Goal: Information Seeking & Learning: Learn about a topic

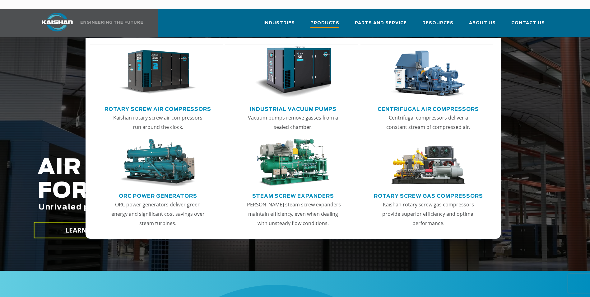
click at [331, 20] on span "Products" at bounding box center [324, 24] width 29 height 8
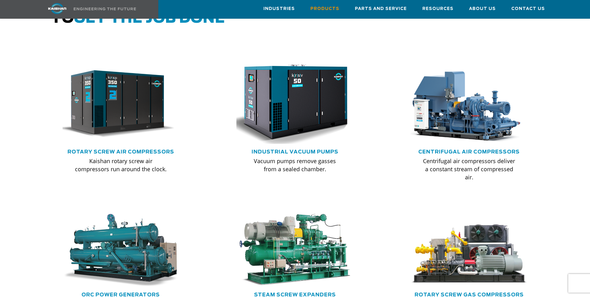
scroll to position [373, 0]
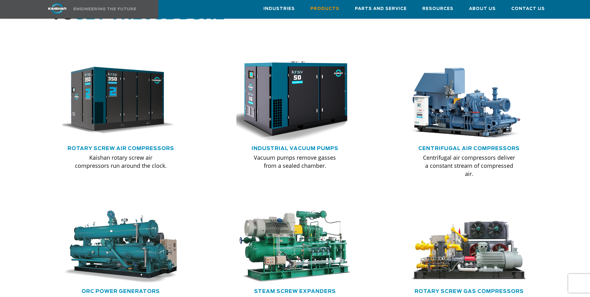
click at [299, 120] on img at bounding box center [290, 100] width 129 height 87
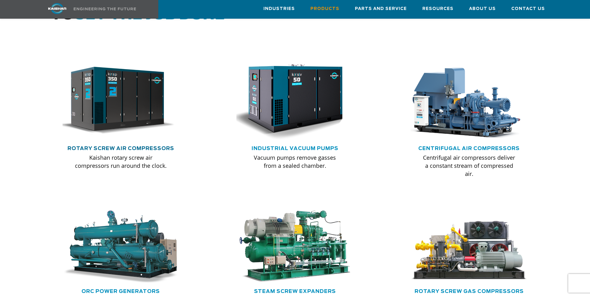
click at [108, 146] on link "Rotary Screw Air Compressors" at bounding box center [120, 148] width 107 height 5
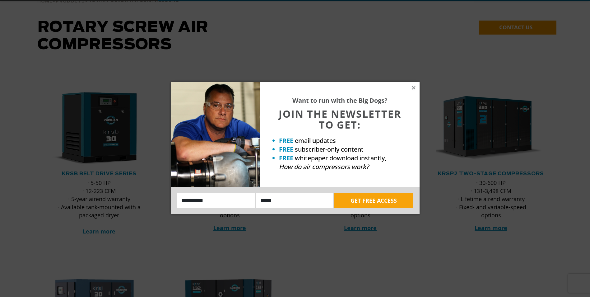
scroll to position [86, 0]
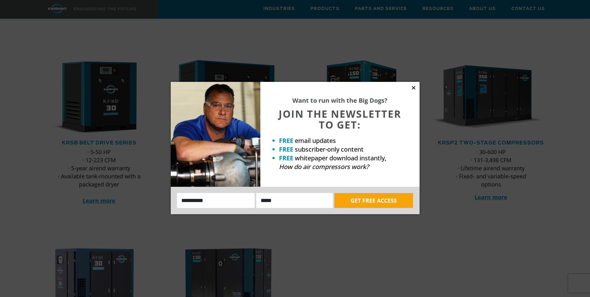
click at [415, 87] on icon at bounding box center [413, 87] width 3 height 3
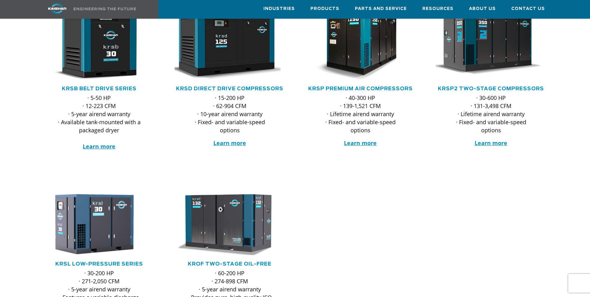
scroll to position [78, 0]
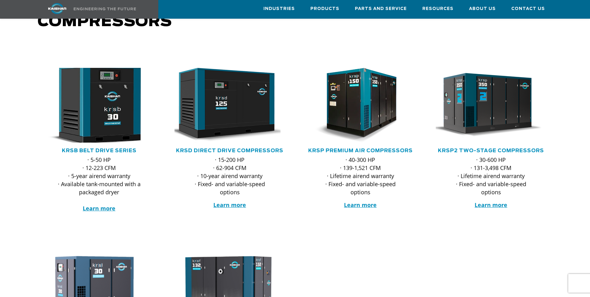
click at [98, 107] on img at bounding box center [95, 105] width 122 height 82
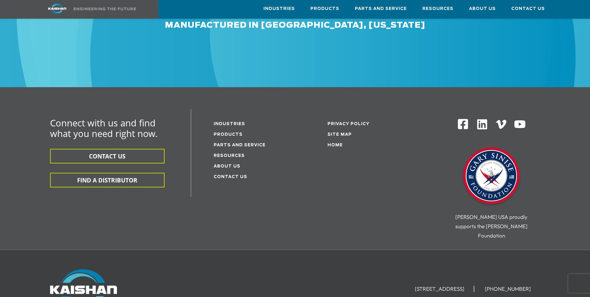
scroll to position [1913, 0]
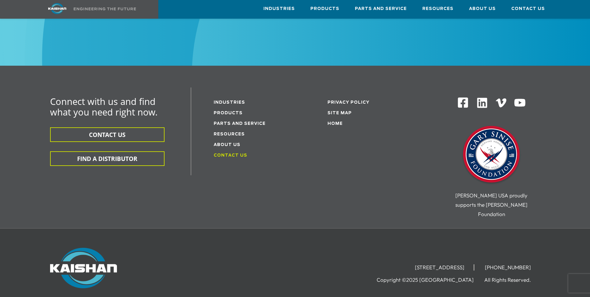
click at [222, 153] on link "Contact Us" at bounding box center [231, 155] width 34 height 4
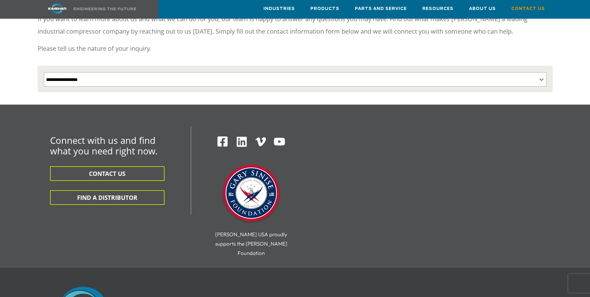
scroll to position [93, 0]
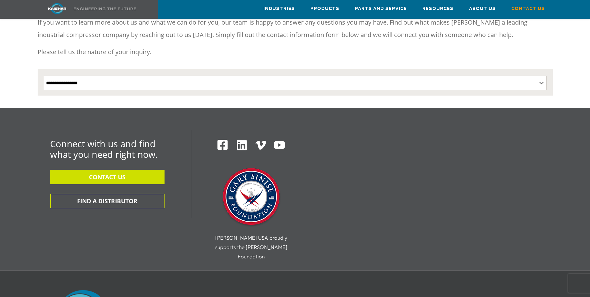
click at [88, 169] on button "CONTACT US" at bounding box center [107, 176] width 114 height 15
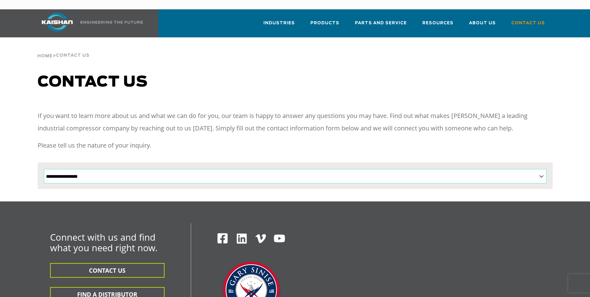
drag, startPoint x: 0, startPoint y: 0, endPoint x: 88, endPoint y: 165, distance: 187.1
click at [88, 169] on select "**********" at bounding box center [295, 176] width 503 height 14
click at [39, 232] on div "Connect with us and find what you need right now. CONTACT US FIND A DISTRIBUTOR…" at bounding box center [112, 266] width 149 height 69
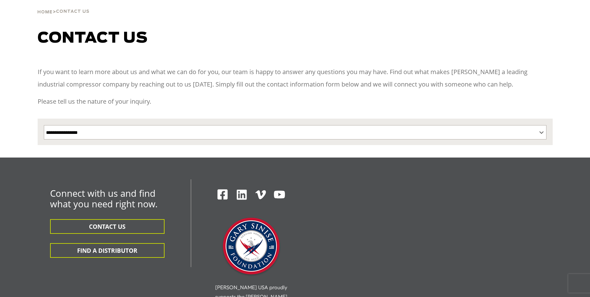
scroll to position [78, 0]
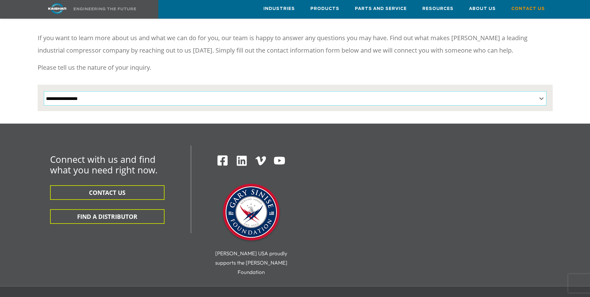
click at [125, 91] on select "**********" at bounding box center [295, 98] width 503 height 14
select select "**********"
click at [44, 91] on select "**********" at bounding box center [295, 98] width 503 height 14
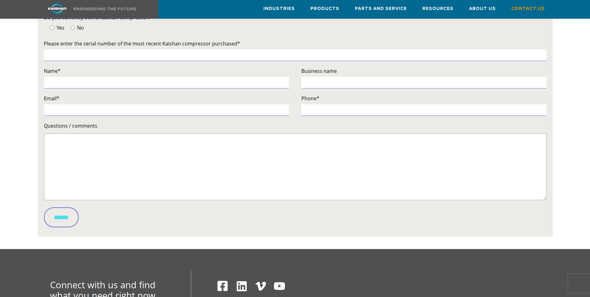
scroll to position [163, 0]
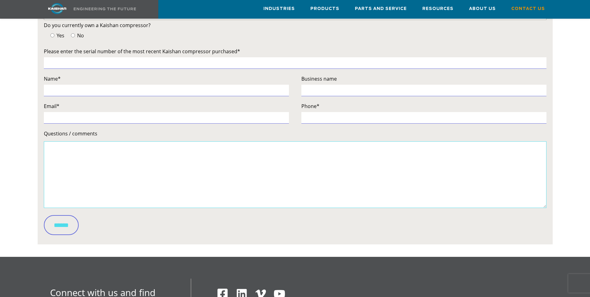
click at [60, 141] on textarea "Questions / comments" at bounding box center [295, 174] width 503 height 67
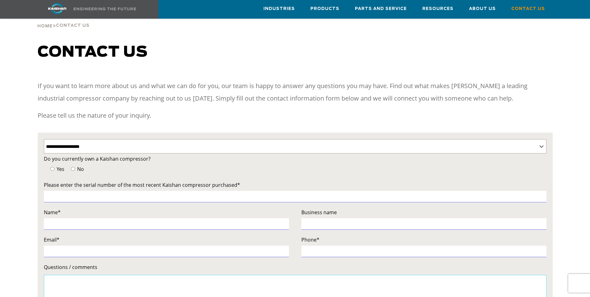
scroll to position [0, 0]
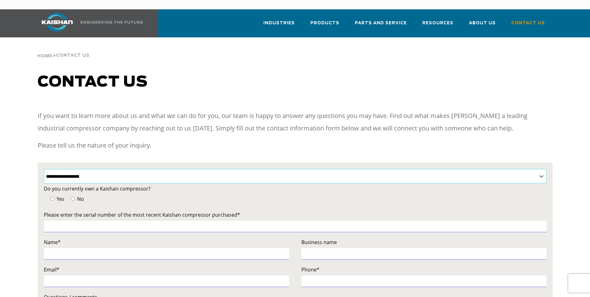
click at [94, 169] on select "**********" at bounding box center [295, 176] width 503 height 14
click at [1, 173] on div "**********" at bounding box center [295, 246] width 590 height 346
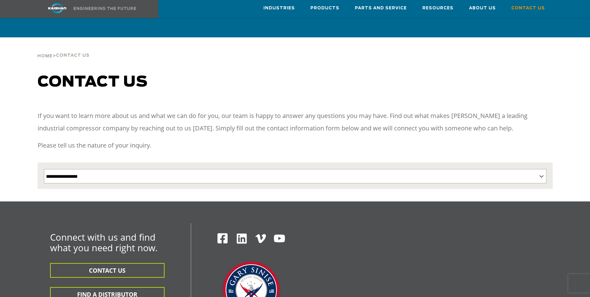
scroll to position [93, 0]
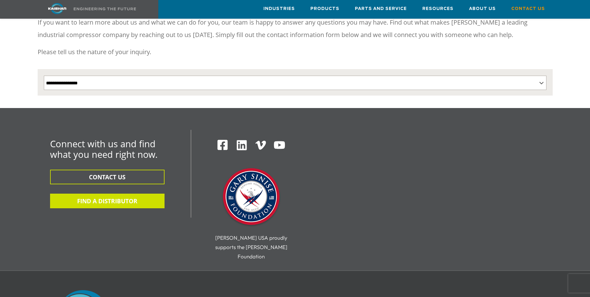
click at [103, 194] on button "FIND A DISTRIBUTOR" at bounding box center [107, 200] width 114 height 15
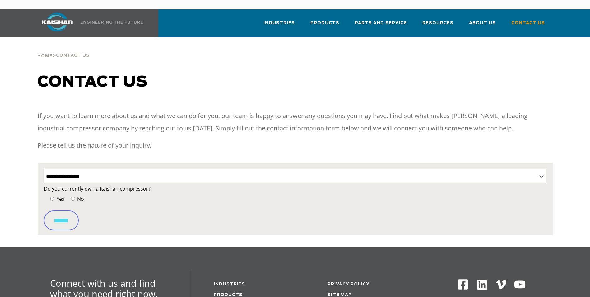
select select "**********"
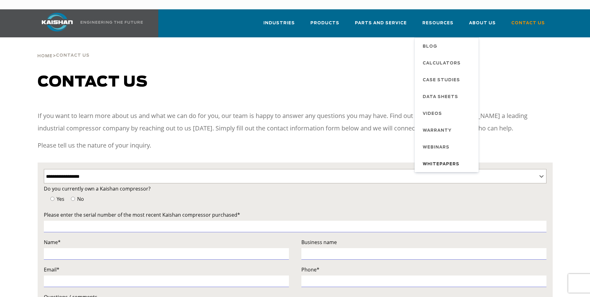
click at [442, 159] on span "Whitepapers" at bounding box center [441, 164] width 37 height 11
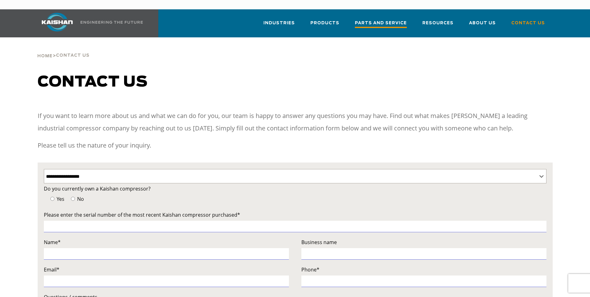
click at [386, 20] on span "Parts and Service" at bounding box center [381, 24] width 52 height 8
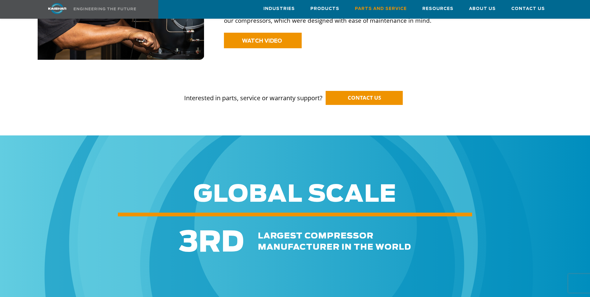
scroll to position [568, 0]
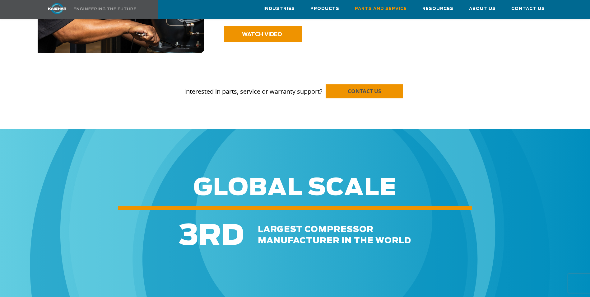
click at [363, 87] on span "CONTACT US" at bounding box center [364, 90] width 33 height 7
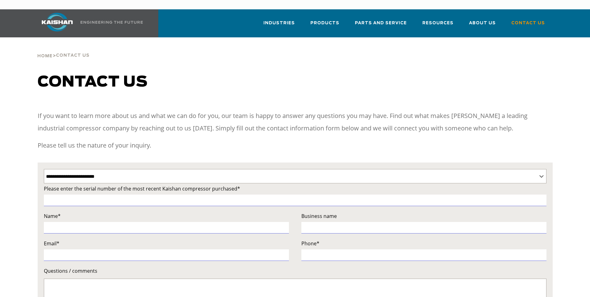
select select "**********"
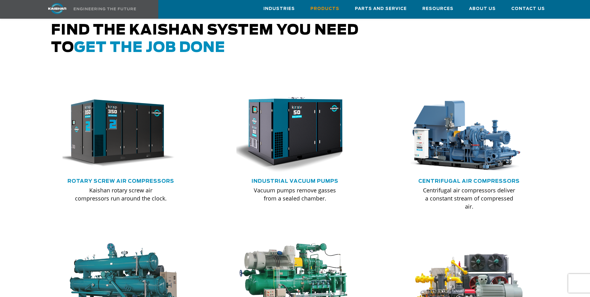
scroll to position [342, 0]
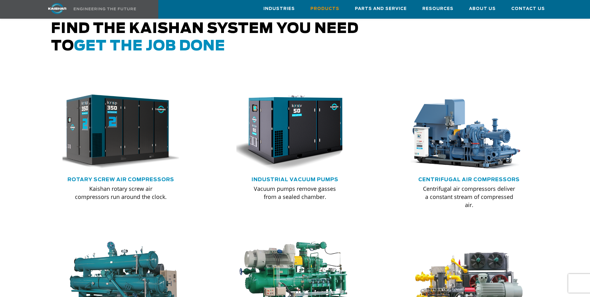
click at [98, 144] on img at bounding box center [116, 131] width 129 height 87
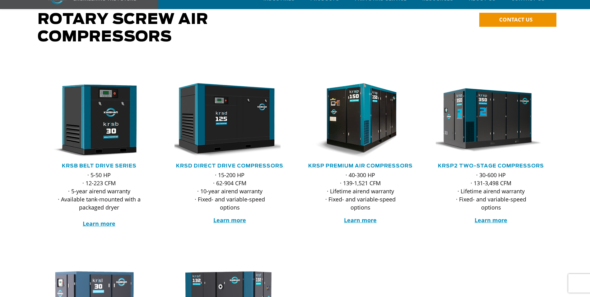
scroll to position [70, 0]
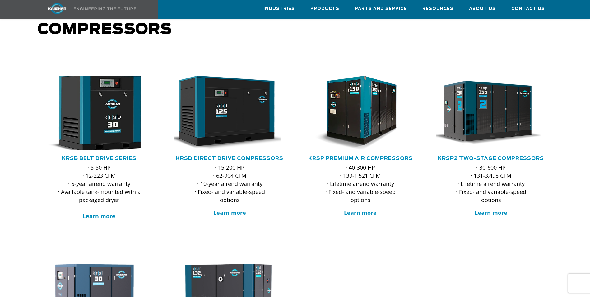
click at [91, 108] on img at bounding box center [95, 113] width 122 height 82
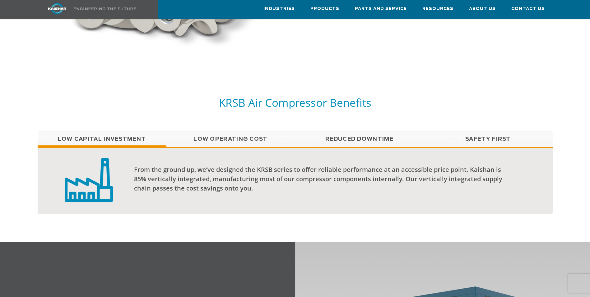
scroll to position [505, 0]
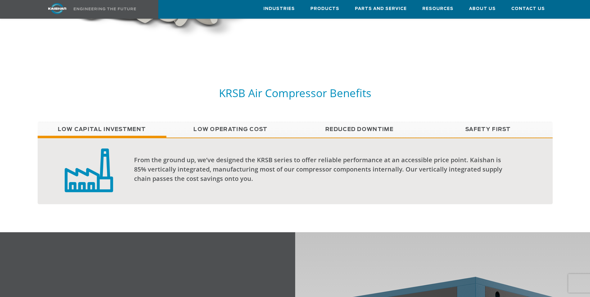
click at [257, 122] on link "Low Operating Cost" at bounding box center [230, 130] width 129 height 16
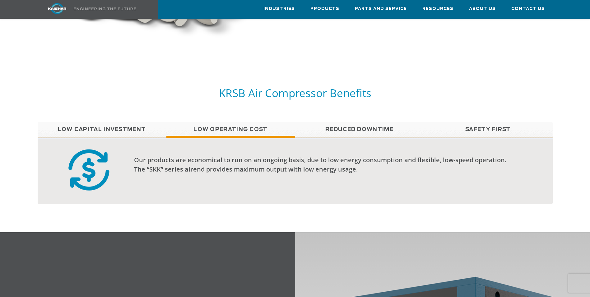
click at [357, 122] on link "Reduced Downtime" at bounding box center [359, 130] width 129 height 16
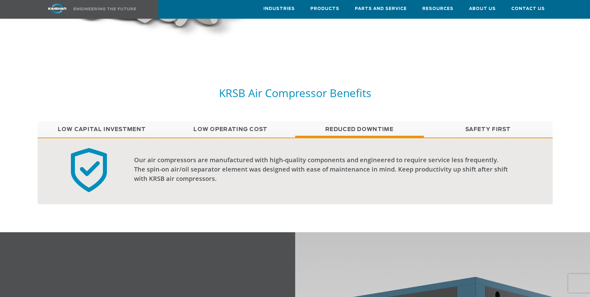
click at [488, 122] on link "Safety First" at bounding box center [488, 130] width 129 height 16
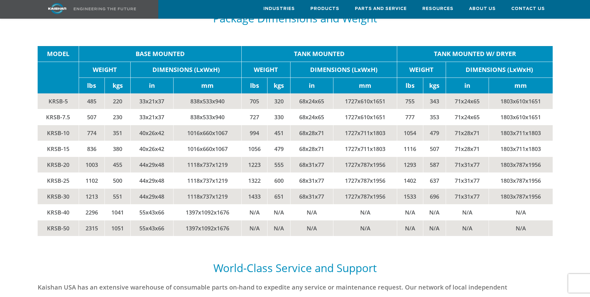
scroll to position [1330, 0]
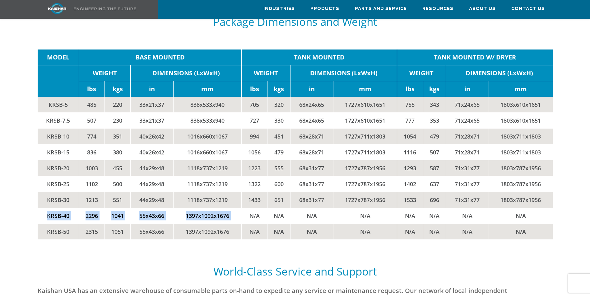
drag, startPoint x: 45, startPoint y: 206, endPoint x: 244, endPoint y: 205, distance: 199.7
click at [244, 208] on tr "KRSB-40 2296 1041 55x43x66 1397x1092x1676 N/A N/A N/A N/A N/A N/A N/A N/A" at bounding box center [295, 216] width 515 height 16
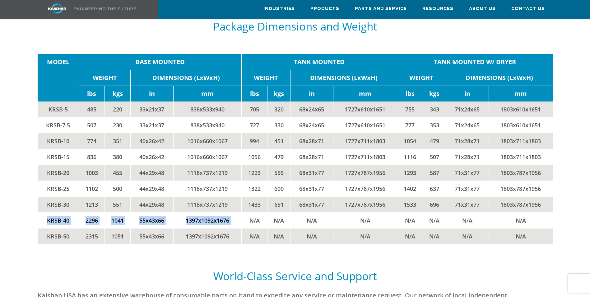
scroll to position [1322, 0]
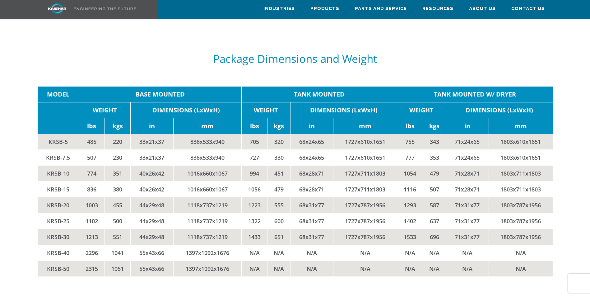
scroll to position [1306, 0]
